Goal: Information Seeking & Learning: Compare options

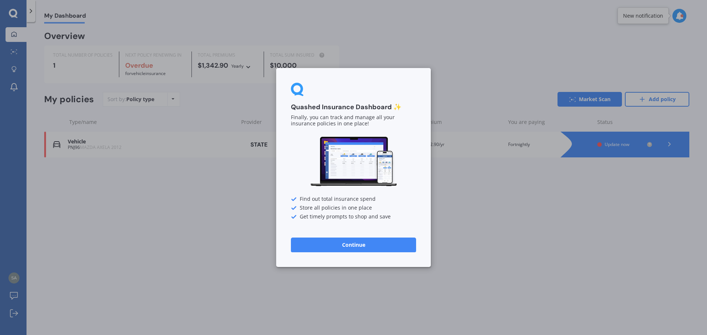
click at [380, 249] on button "Continue" at bounding box center [353, 245] width 125 height 15
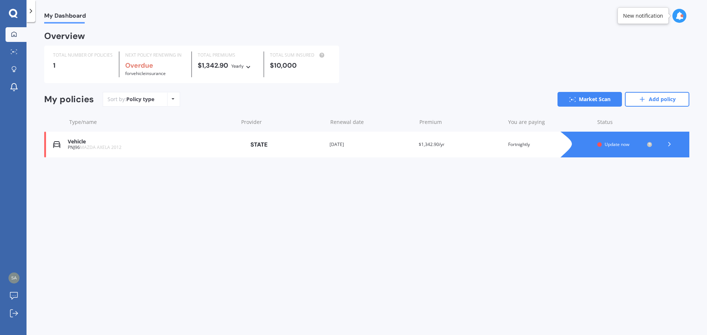
click at [663, 142] on div at bounding box center [669, 144] width 22 height 11
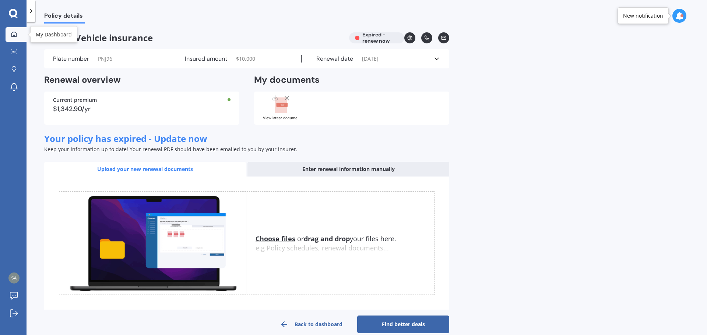
click at [18, 34] on div at bounding box center [13, 34] width 11 height 7
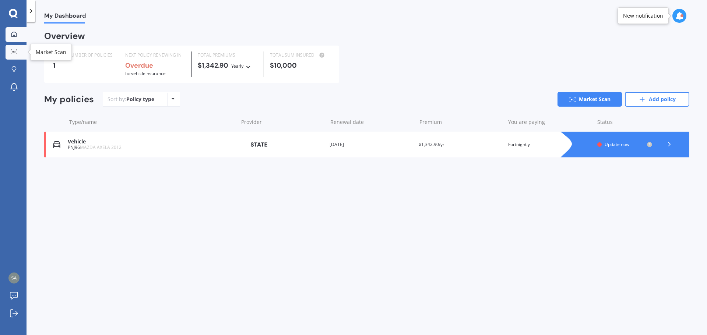
click at [19, 51] on div at bounding box center [13, 52] width 11 height 6
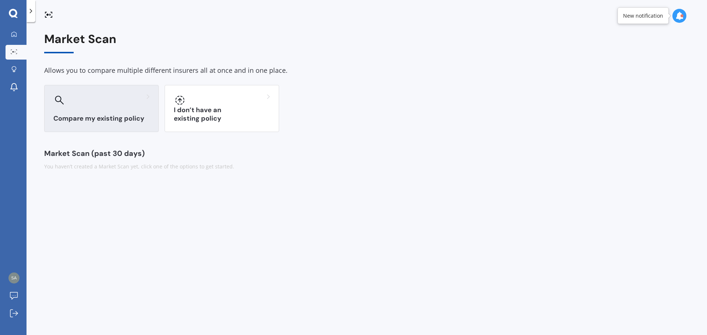
click at [134, 118] on h3 "Compare my existing policy" at bounding box center [101, 119] width 96 height 8
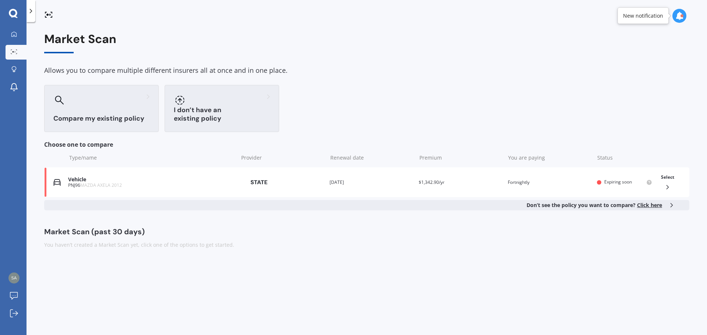
click at [193, 107] on div "I don’t have an existing policy" at bounding box center [222, 108] width 115 height 47
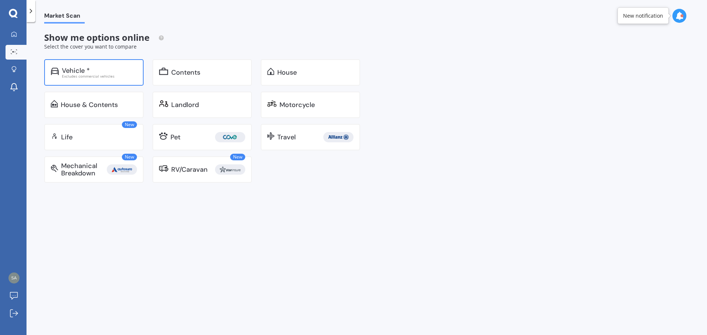
click at [108, 80] on div "Vehicle * Excludes commercial vehicles" at bounding box center [93, 72] width 99 height 27
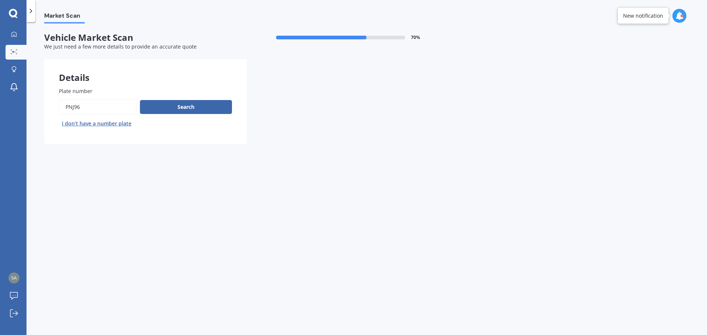
click at [112, 98] on div "Plate number Search I don’t have a number plate" at bounding box center [145, 108] width 173 height 42
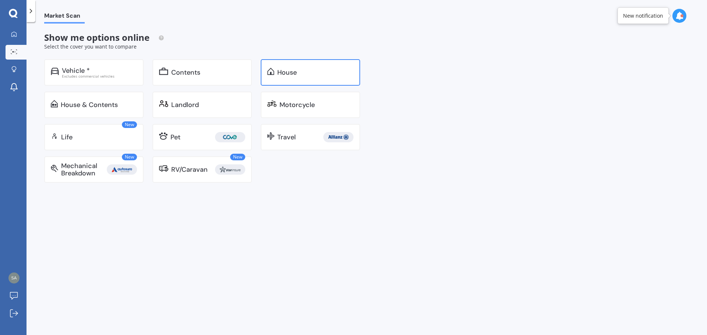
click at [271, 77] on div at bounding box center [270, 72] width 7 height 9
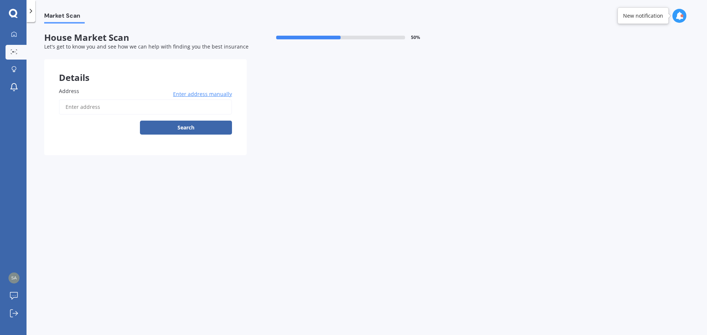
click at [113, 109] on input "Address" at bounding box center [145, 106] width 173 height 15
type input "[STREET_ADDRESS][PERSON_NAME]"
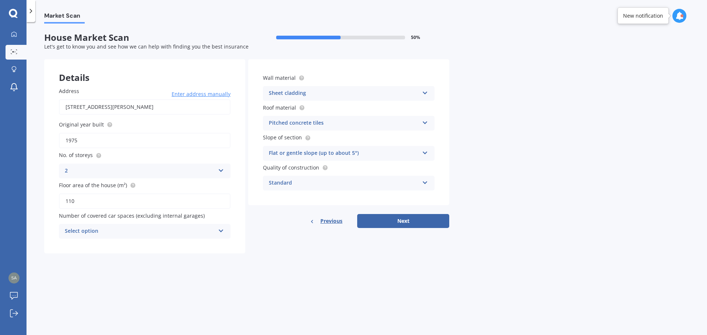
click at [356, 92] on div "Sheet cladding" at bounding box center [344, 93] width 150 height 9
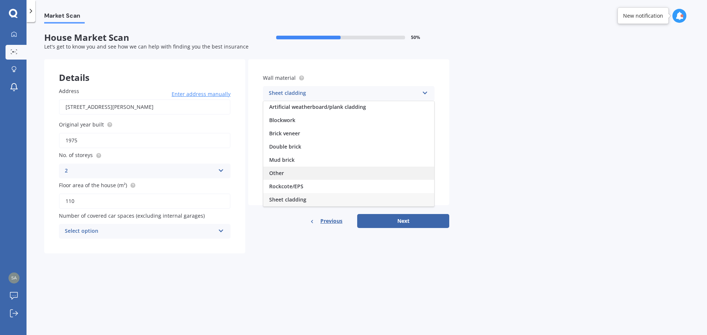
scroll to position [38, 0]
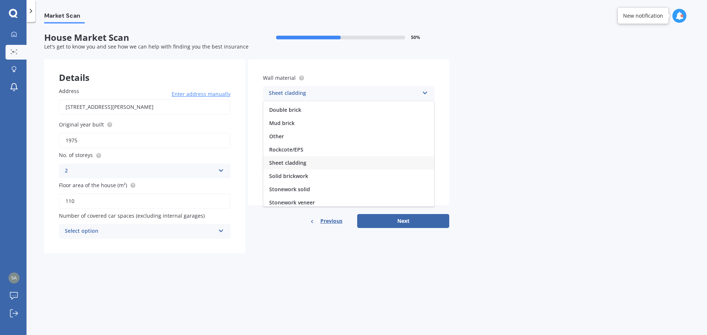
click at [313, 161] on div "Sheet cladding" at bounding box center [348, 162] width 171 height 13
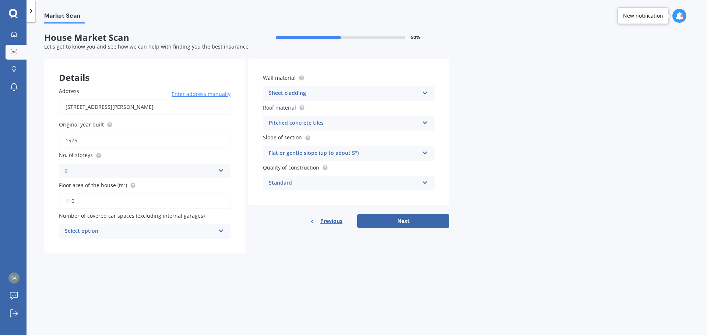
click at [525, 147] on div "Market Scan House Market Scan 50 % Let's get to know you and see how we can hel…" at bounding box center [367, 180] width 680 height 313
click at [399, 226] on button "Next" at bounding box center [403, 221] width 92 height 14
click at [170, 233] on div "Select option" at bounding box center [141, 232] width 147 height 8
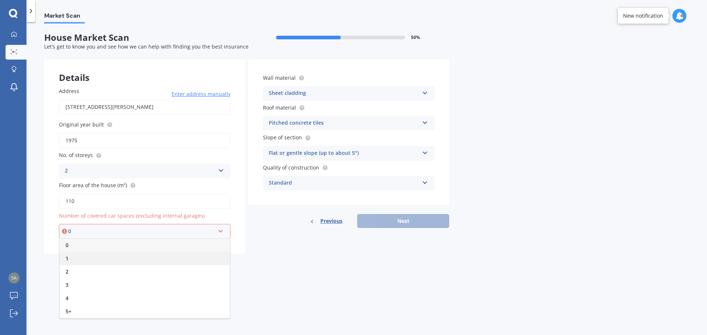
click at [102, 260] on div "1" at bounding box center [145, 258] width 170 height 13
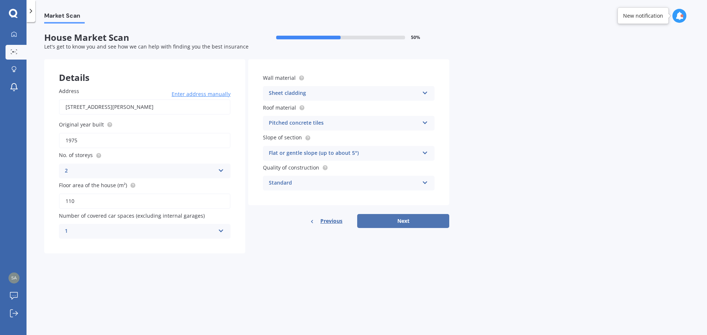
click at [384, 223] on button "Next" at bounding box center [403, 221] width 92 height 14
select select "19"
select select "01"
select select "1999"
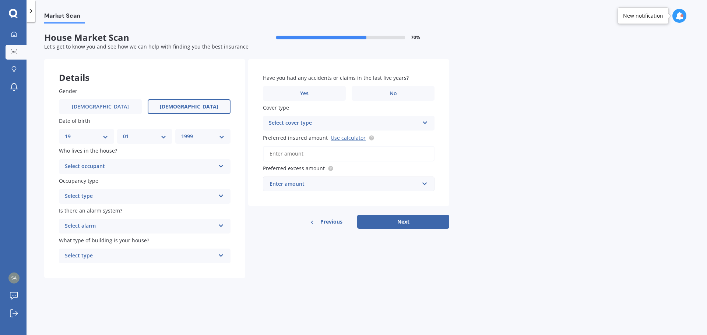
click at [99, 168] on div "Select occupant" at bounding box center [140, 166] width 150 height 9
click at [105, 178] on div "Owner" at bounding box center [144, 181] width 171 height 13
click at [108, 193] on div "Select type" at bounding box center [140, 196] width 150 height 9
click at [109, 213] on div "Permanent" at bounding box center [144, 210] width 171 height 13
click at [105, 223] on div "Select alarm" at bounding box center [140, 226] width 150 height 9
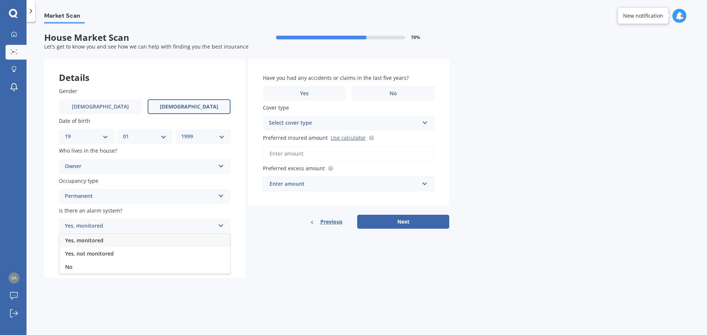
click at [97, 265] on div "No" at bounding box center [144, 267] width 171 height 13
click at [103, 252] on div "Select type" at bounding box center [140, 256] width 150 height 9
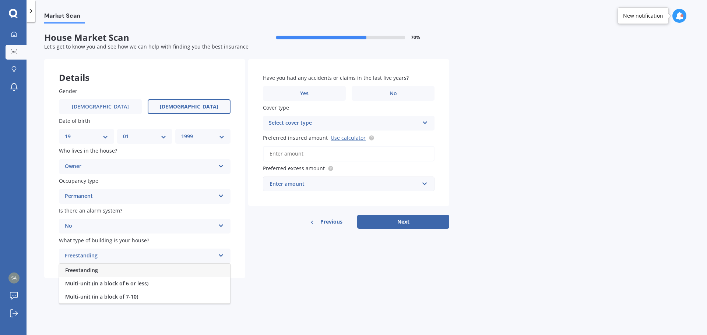
click at [100, 267] on div "Freestanding" at bounding box center [144, 270] width 171 height 13
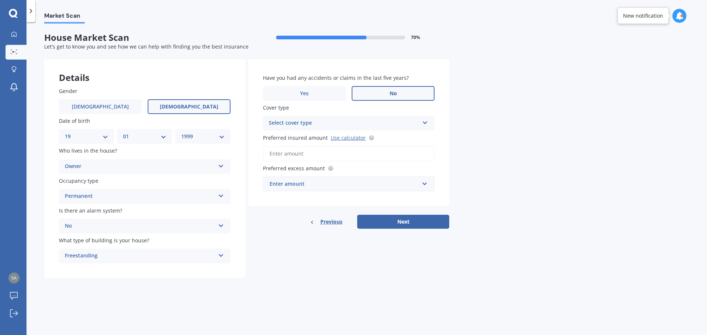
click at [366, 95] on label "No" at bounding box center [393, 93] width 83 height 15
click at [0, 0] on input "No" at bounding box center [0, 0] width 0 height 0
click at [302, 126] on div "Select cover type" at bounding box center [344, 123] width 150 height 9
click at [300, 138] on div "High" at bounding box center [348, 137] width 171 height 13
click at [307, 123] on div "High" at bounding box center [344, 123] width 150 height 9
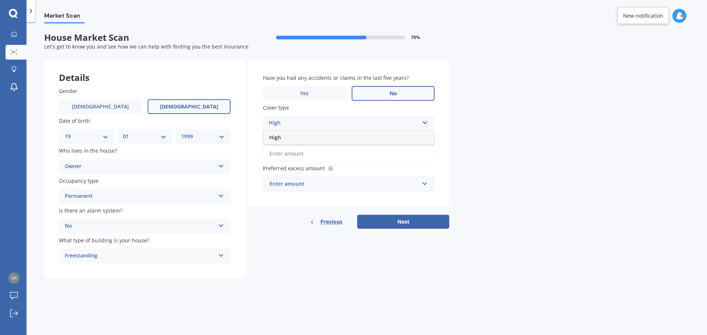
drag, startPoint x: 365, startPoint y: 153, endPoint x: 377, endPoint y: 155, distance: 11.9
click at [365, 153] on input "Preferred insured amount Use calculator" at bounding box center [349, 153] width 172 height 15
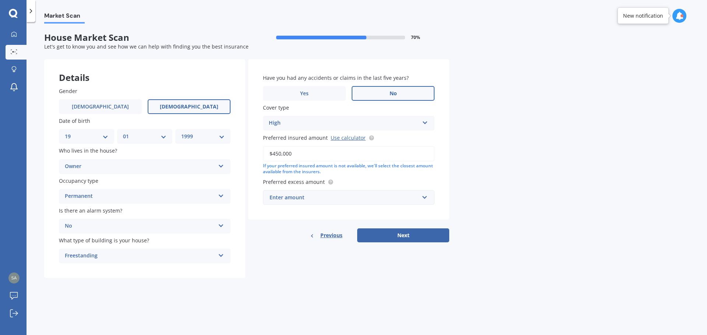
click at [474, 155] on div "Market Scan House Market Scan 70 % Let's get to know you and see how we can hel…" at bounding box center [367, 180] width 680 height 313
click at [344, 140] on link "Use calculator" at bounding box center [348, 137] width 35 height 7
drag, startPoint x: 308, startPoint y: 155, endPoint x: 293, endPoint y: 142, distance: 20.3
click at [243, 146] on div "Details Gender [DEMOGRAPHIC_DATA] [DEMOGRAPHIC_DATA] Date of birth DD 01 02 03 …" at bounding box center [246, 168] width 405 height 219
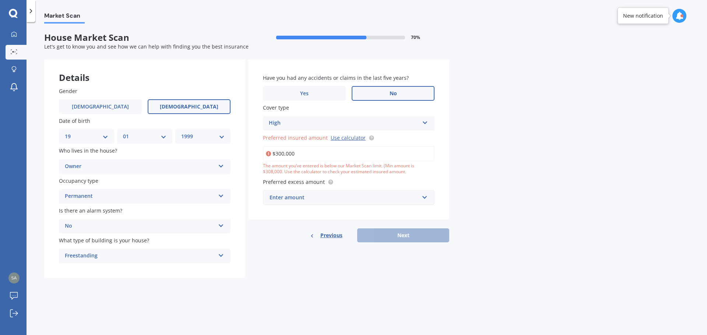
click at [505, 120] on div "Market Scan House Market Scan 70 % Let's get to know you and see how we can hel…" at bounding box center [367, 180] width 680 height 313
click at [349, 138] on link "Use calculator" at bounding box center [348, 137] width 35 height 7
drag, startPoint x: 318, startPoint y: 152, endPoint x: 268, endPoint y: 151, distance: 50.1
click at [268, 151] on div "$300,000" at bounding box center [349, 153] width 172 height 15
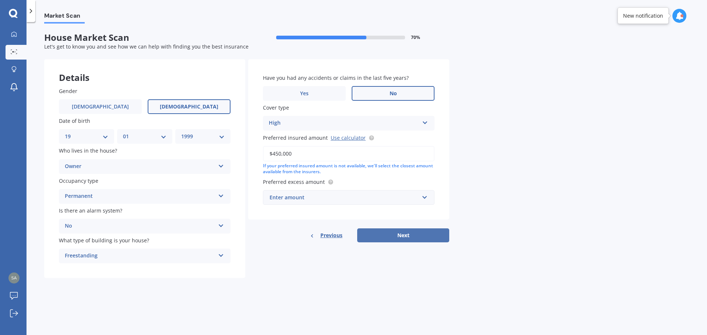
type input "$450,000"
click at [397, 235] on button "Next" at bounding box center [403, 236] width 92 height 14
click at [338, 187] on div "Preferred excess amount Enter amount $300 $400 $500 $750 $1,000 $2,000 $2,500" at bounding box center [349, 191] width 172 height 27
click at [344, 196] on div "Enter amount" at bounding box center [345, 198] width 147 height 8
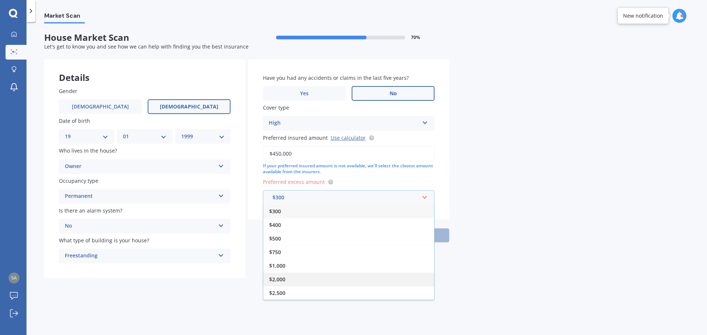
click at [292, 278] on div "$2,000" at bounding box center [348, 280] width 171 height 14
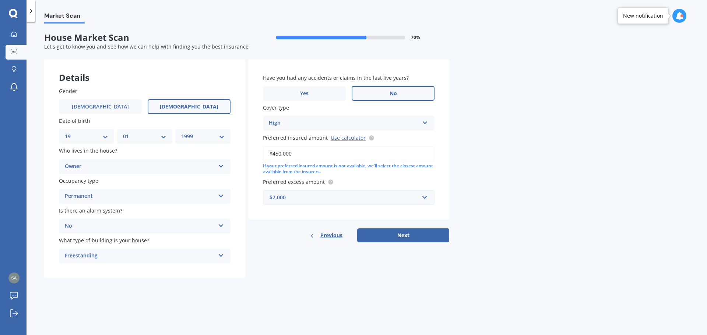
click at [317, 194] on div "$2,000" at bounding box center [344, 198] width 149 height 8
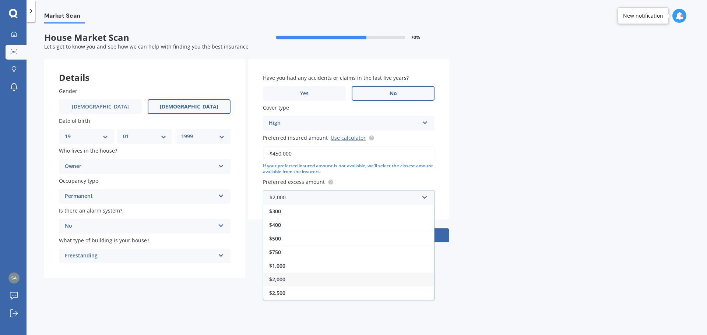
click at [366, 281] on div "$2,000" at bounding box center [348, 280] width 171 height 14
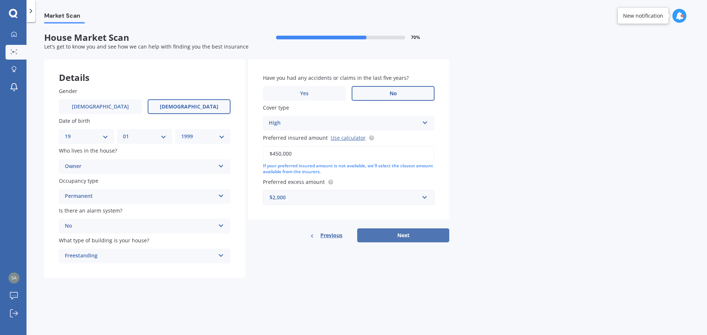
click at [399, 238] on button "Next" at bounding box center [403, 236] width 92 height 14
select select "19"
select select "01"
select select "1999"
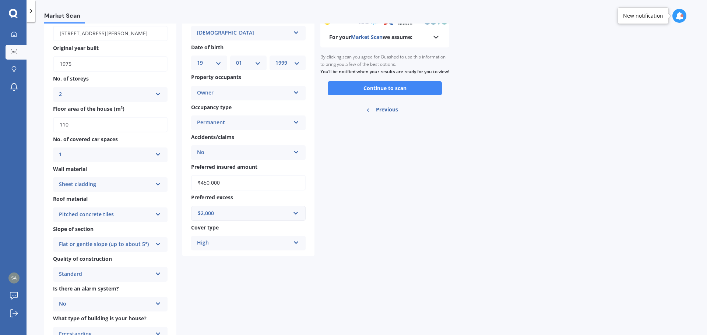
scroll to position [10, 0]
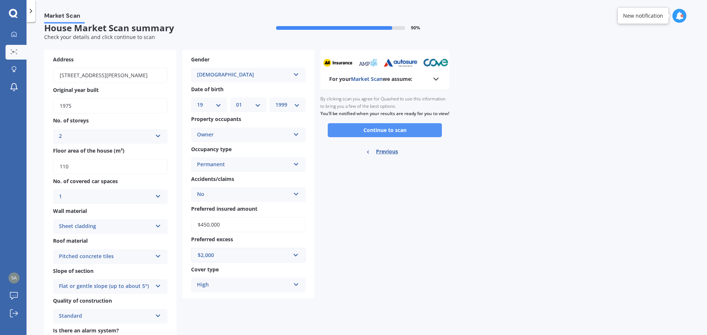
click at [359, 137] on button "Continue to scan" at bounding box center [385, 130] width 114 height 14
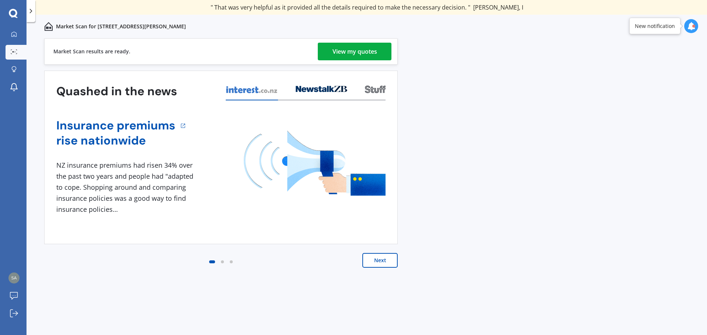
click at [377, 47] on div "View my quotes" at bounding box center [354, 52] width 45 height 18
